Goal: Information Seeking & Learning: Compare options

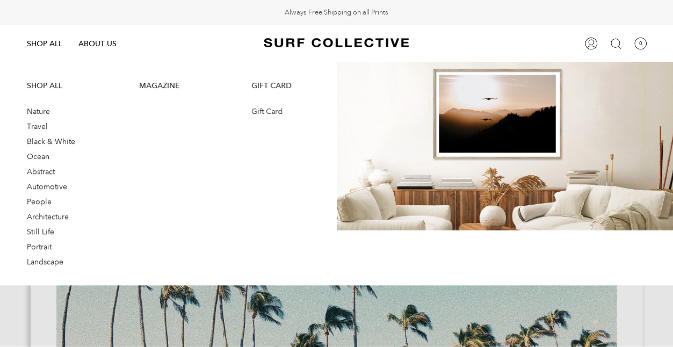
click at [39, 108] on span "Nature" at bounding box center [38, 111] width 23 height 10
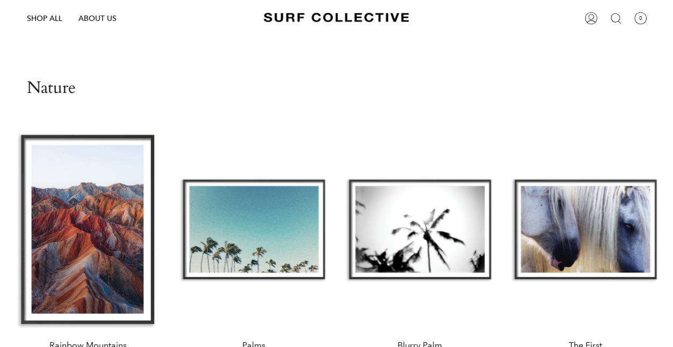
scroll to position [71, 0]
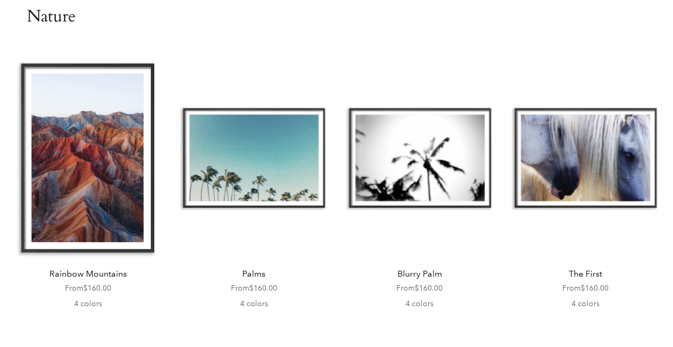
scroll to position [72, 0]
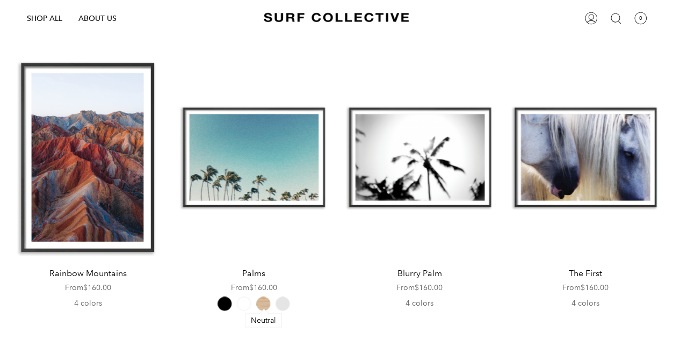
click at [263, 301] on span "Neutral" at bounding box center [263, 303] width 14 height 14
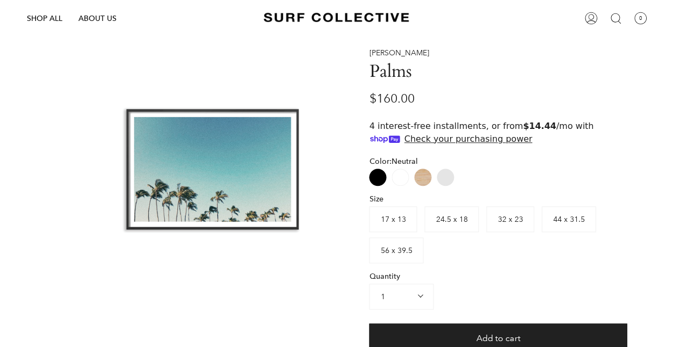
scroll to position [84, 0]
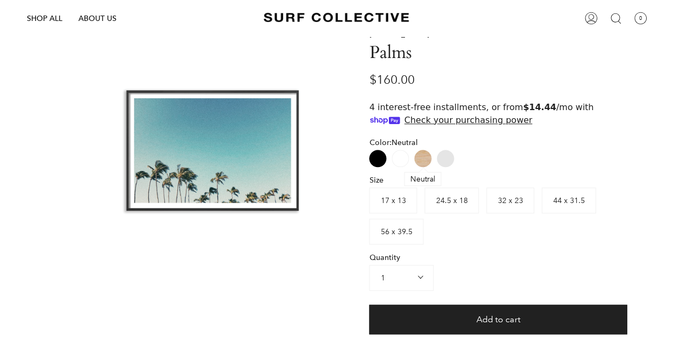
click at [421, 155] on label "Neutral" at bounding box center [422, 158] width 17 height 17
click at [442, 187] on label "24.5 x 18" at bounding box center [451, 200] width 54 height 26
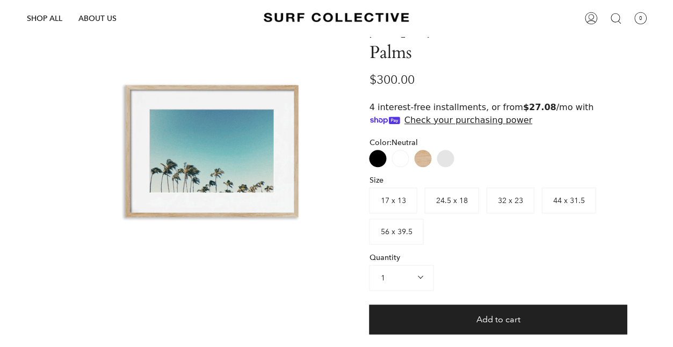
click at [400, 227] on span "56 x 39.5" at bounding box center [396, 232] width 32 height 10
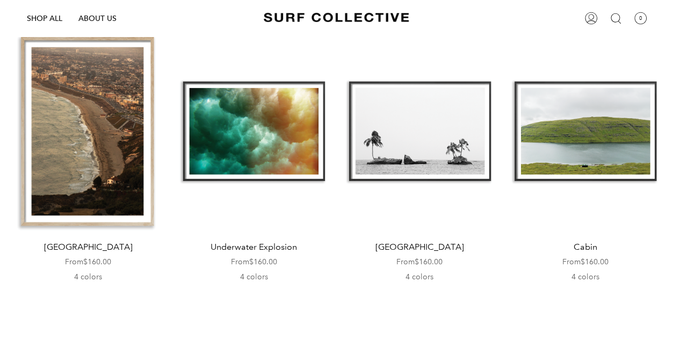
scroll to position [339, 0]
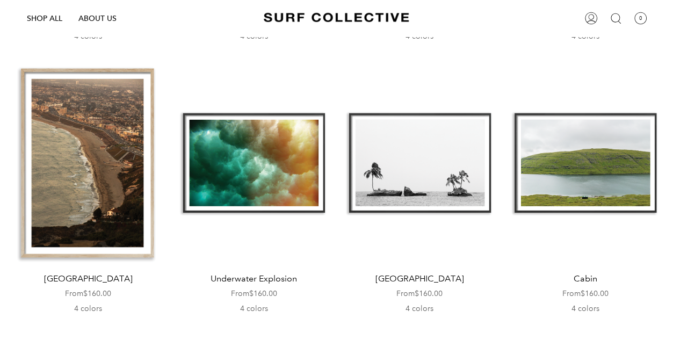
click at [411, 161] on div "Castaway Islands" at bounding box center [419, 162] width 155 height 201
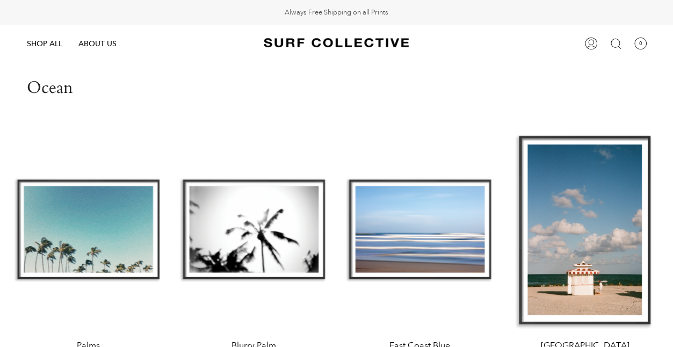
scroll to position [0, 0]
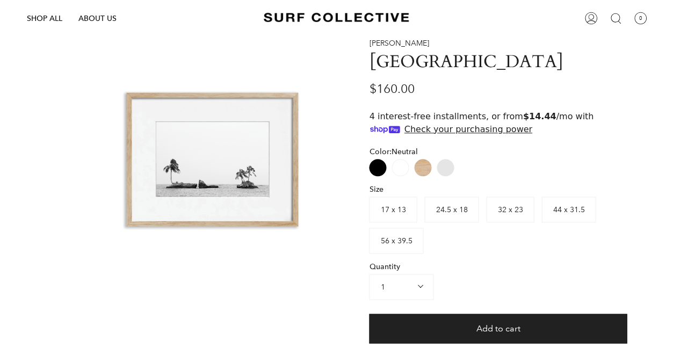
scroll to position [75, 0]
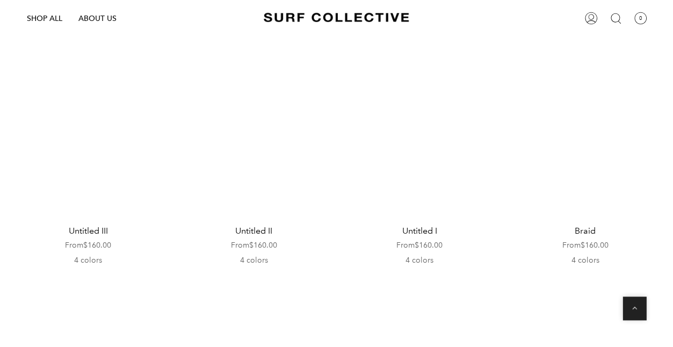
scroll to position [1839, 0]
